Goal: Check status

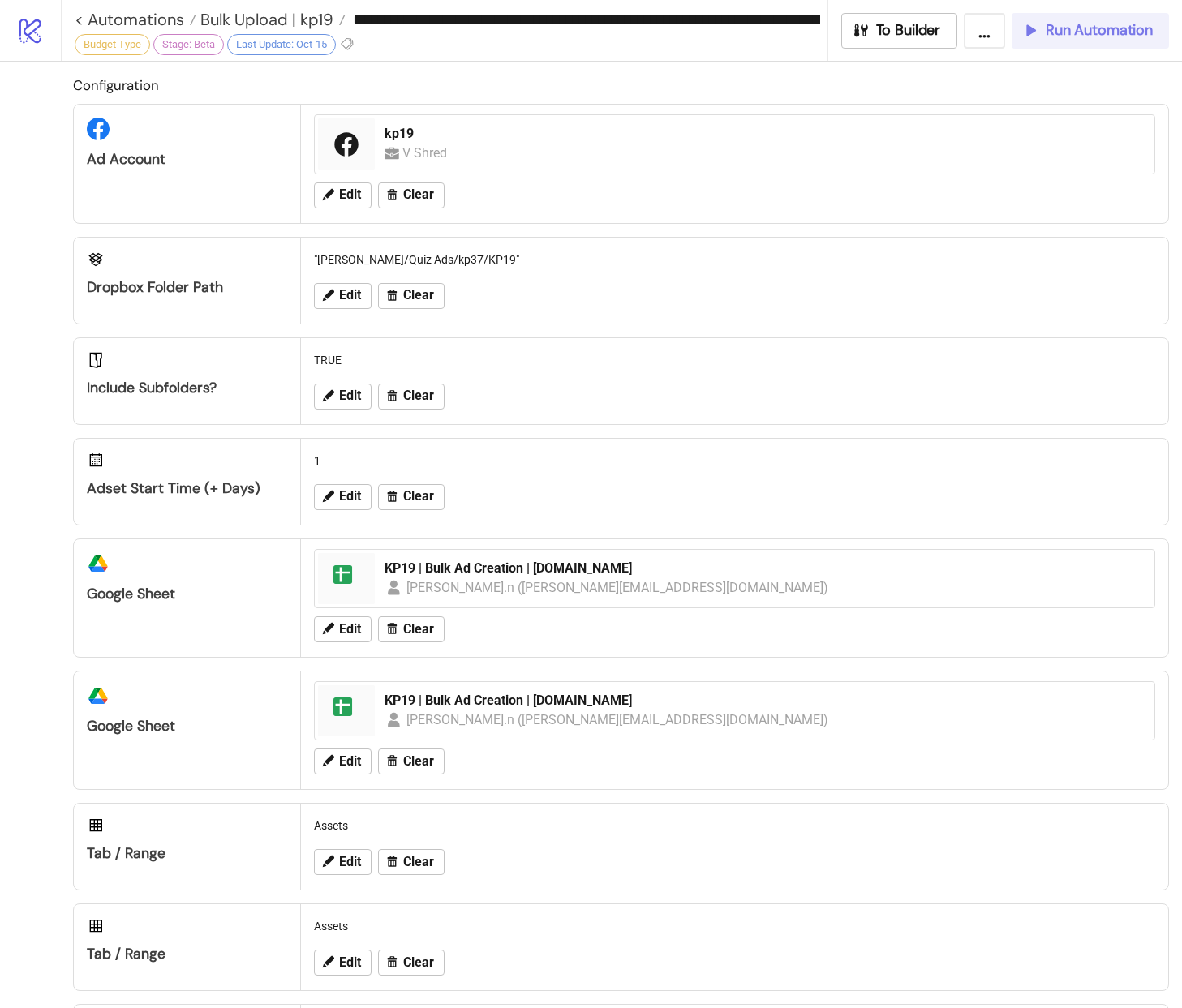
click at [1099, 30] on span "Run Automation" at bounding box center [1099, 30] width 107 height 18
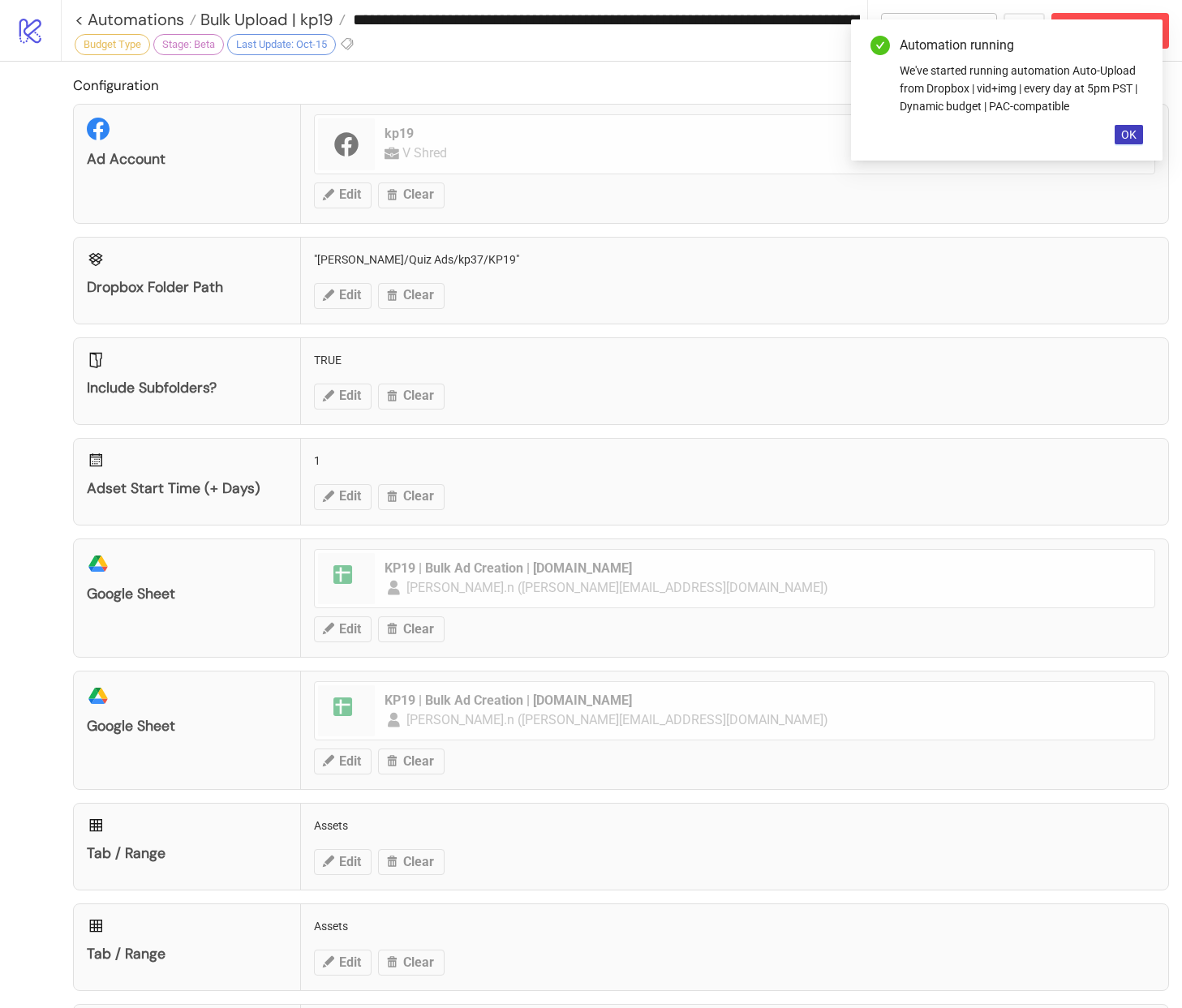
click at [1132, 138] on span "OK" at bounding box center [1129, 134] width 15 height 13
